Goal: Book appointment/travel/reservation

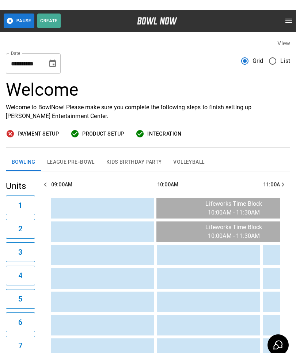
scroll to position [0, 1263]
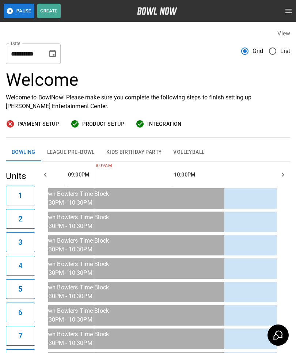
click at [51, 50] on icon "Choose date, selected date is Sep 30, 2025" at bounding box center [52, 53] width 7 height 7
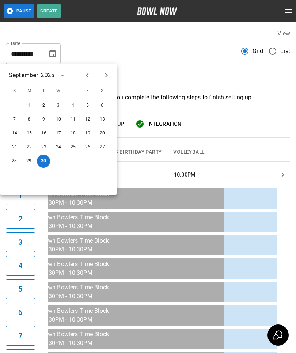
click at [107, 73] on icon "Next month" at bounding box center [106, 75] width 9 height 9
click at [63, 108] on button "1" at bounding box center [58, 105] width 13 height 13
type input "**********"
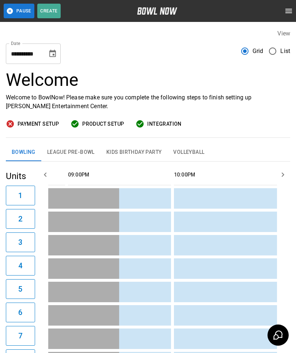
scroll to position [0, 0]
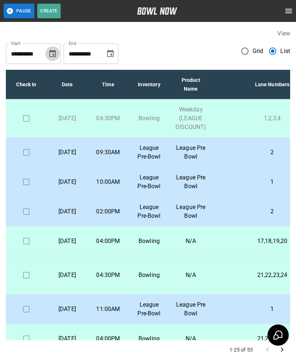
click at [55, 52] on icon "Choose date, selected date is Sep 30, 2025" at bounding box center [52, 53] width 7 height 7
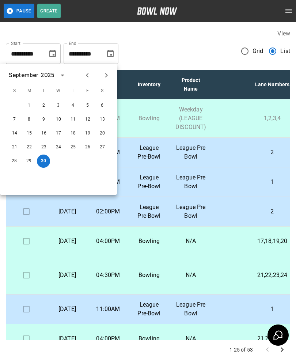
click at [105, 76] on icon "Next month" at bounding box center [106, 75] width 9 height 9
click at [59, 104] on button "1" at bounding box center [58, 105] width 13 height 13
type input "**********"
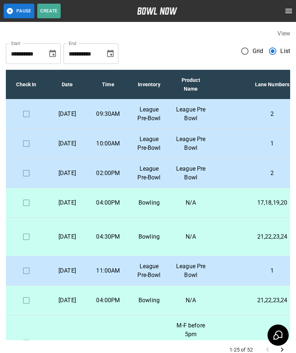
click at [242, 124] on td "2" at bounding box center [272, 114] width 120 height 30
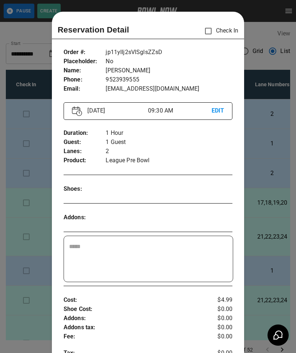
scroll to position [12, 0]
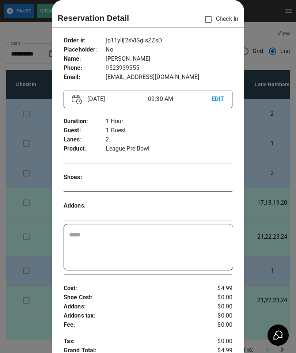
click at [264, 174] on div at bounding box center [148, 176] width 296 height 353
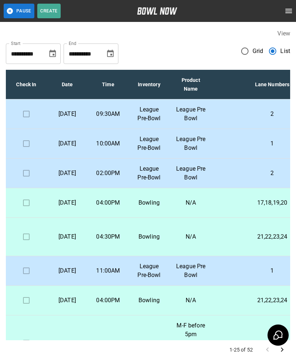
click at [243, 148] on p "1" at bounding box center [271, 143] width 108 height 9
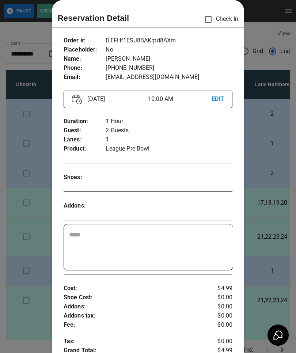
click at [255, 166] on div at bounding box center [148, 176] width 296 height 353
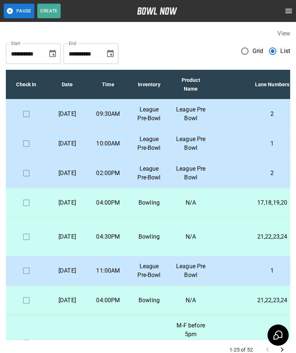
click at [244, 177] on p "2" at bounding box center [271, 173] width 108 height 9
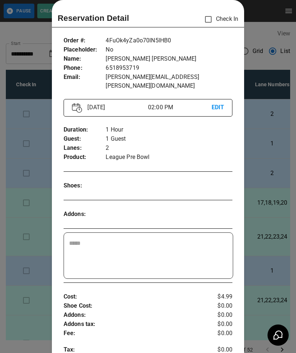
click at [253, 193] on div at bounding box center [148, 176] width 296 height 353
